Goal: Navigation & Orientation: Go to known website

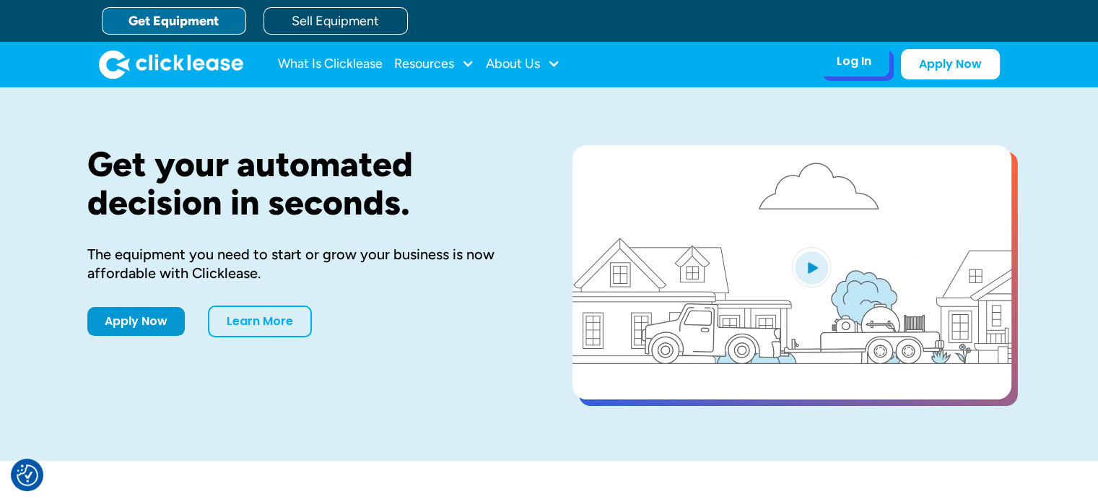
click at [852, 64] on div "Log In" at bounding box center [854, 61] width 35 height 14
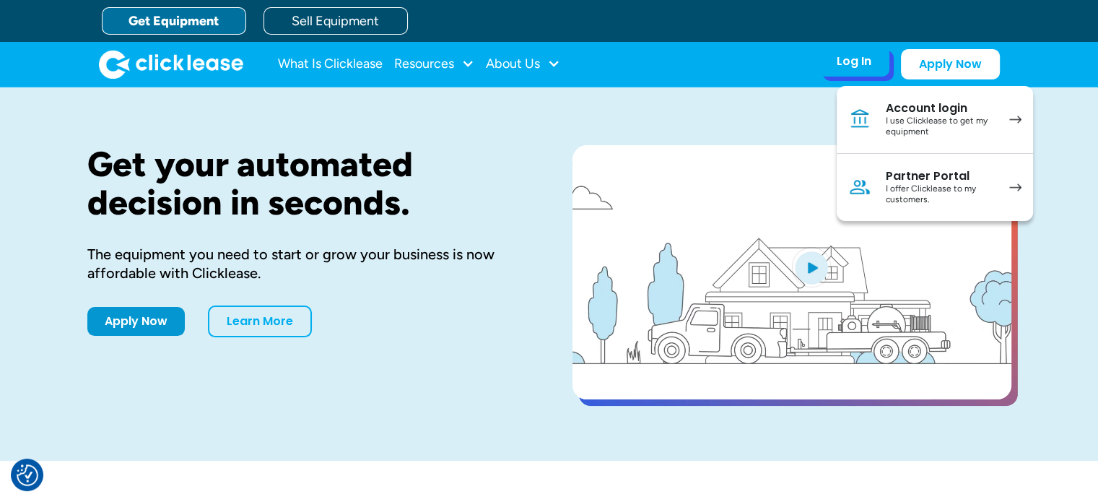
click at [952, 120] on div "I use Clicklease to get my equipment" at bounding box center [940, 127] width 109 height 22
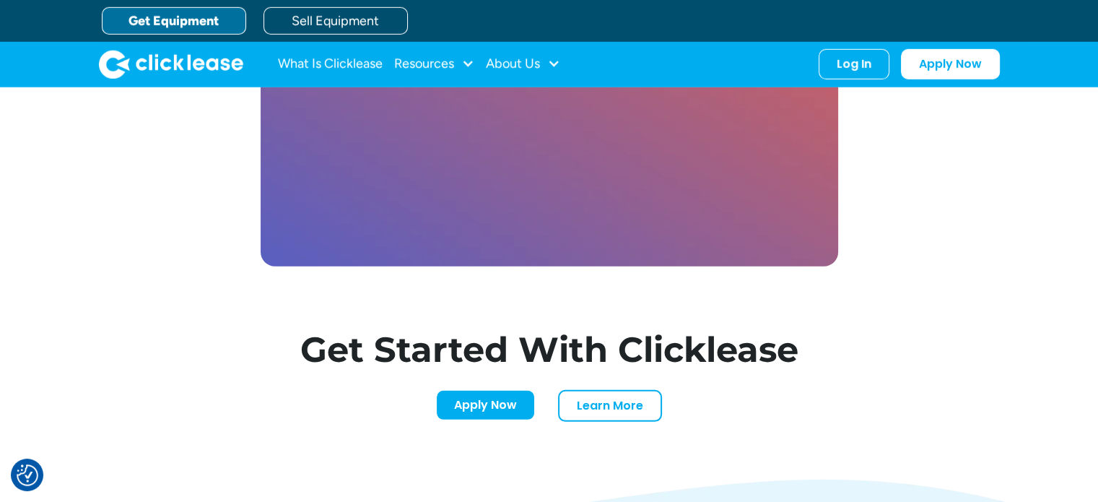
scroll to position [3857, 0]
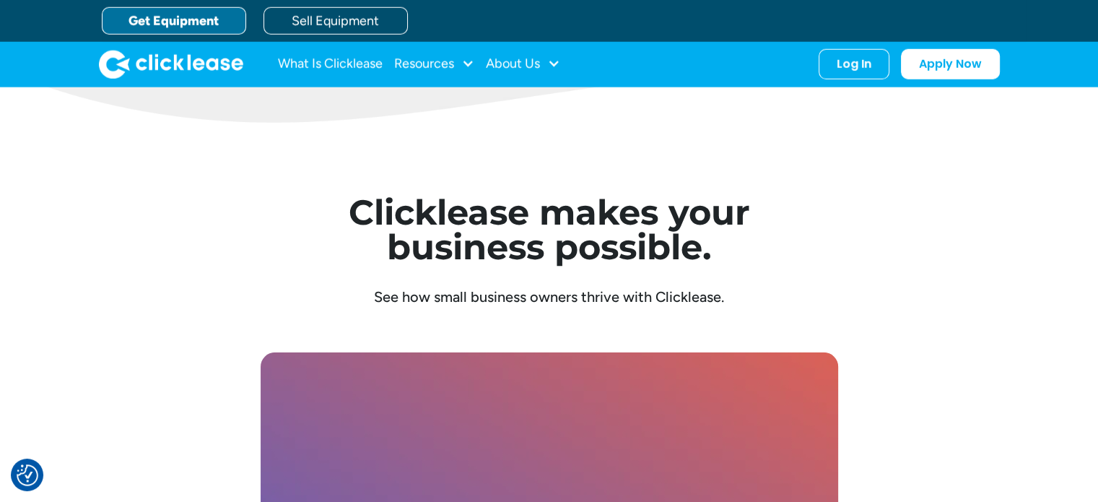
click at [517, 64] on div "About Us" at bounding box center [513, 64] width 54 height 0
click at [866, 66] on div "Log In" at bounding box center [854, 61] width 35 height 14
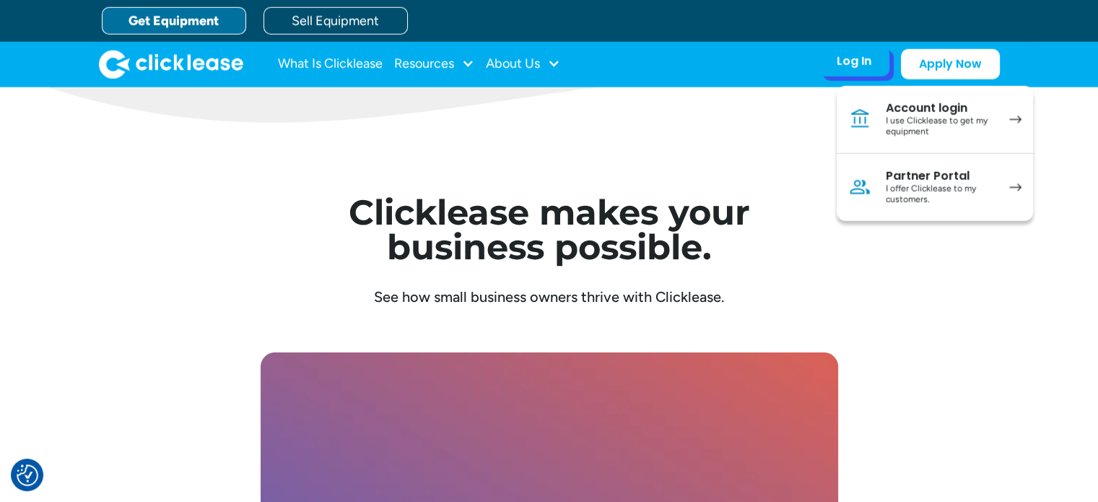
click at [960, 121] on div "I use Clicklease to get my equipment" at bounding box center [940, 127] width 109 height 22
